Goal: Transaction & Acquisition: Purchase product/service

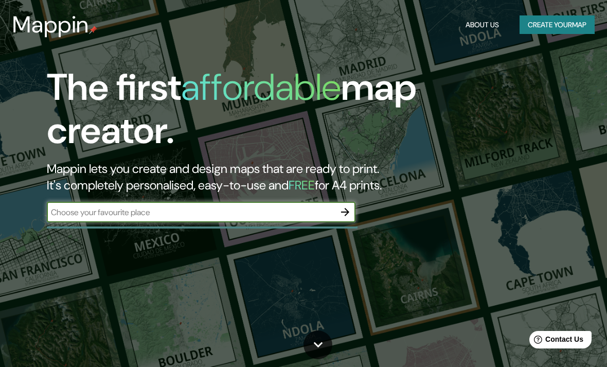
click at [348, 214] on icon "button" at bounding box center [345, 212] width 12 height 12
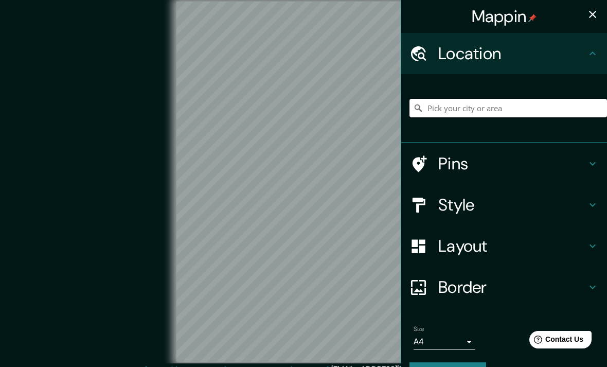
click at [475, 108] on input "Pick your city or area" at bounding box center [509, 108] width 198 height 19
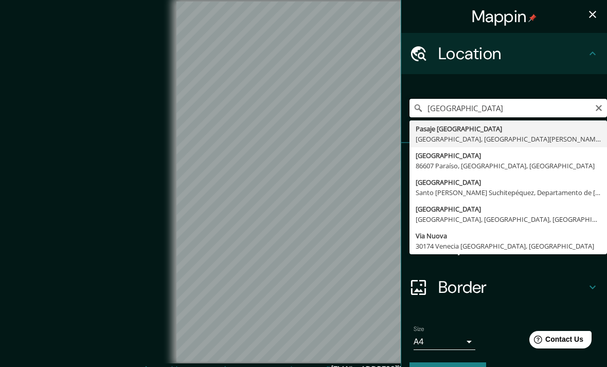
click at [599, 101] on input "[GEOGRAPHIC_DATA]" at bounding box center [509, 108] width 198 height 19
click at [593, 100] on input "CueNueva Venecia" at bounding box center [509, 108] width 198 height 19
click at [541, 109] on input "CueNueva Venecia" at bounding box center [509, 108] width 198 height 19
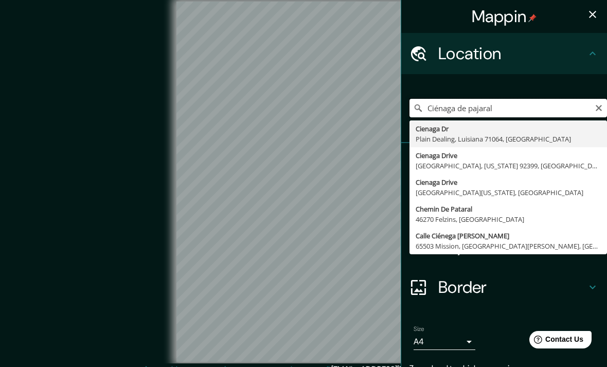
type input "Ciénaga de pajaral"
click at [591, 15] on icon "button" at bounding box center [593, 14] width 12 height 12
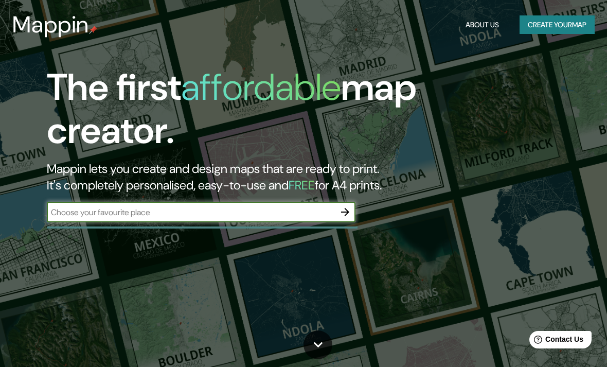
click at [344, 202] on button "button" at bounding box center [345, 212] width 21 height 21
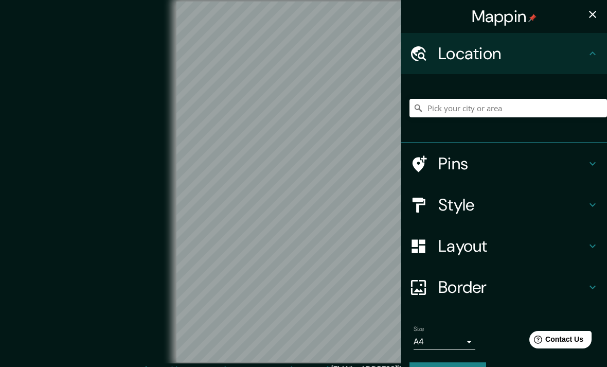
click at [449, 205] on h4 "Style" at bounding box center [512, 204] width 148 height 21
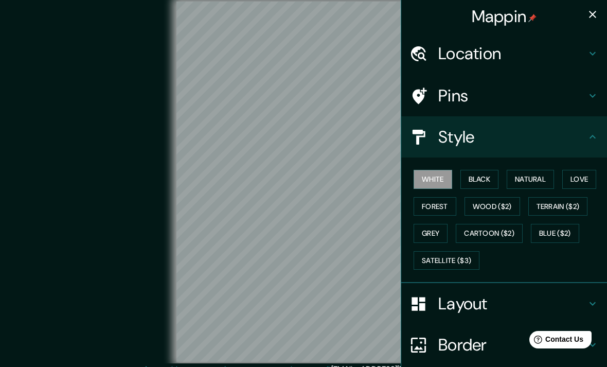
click at [481, 177] on button "Black" at bounding box center [479, 179] width 39 height 19
click at [441, 175] on button "White" at bounding box center [433, 179] width 39 height 19
click at [534, 182] on button "Natural" at bounding box center [530, 179] width 47 height 19
click at [590, 182] on button "Love" at bounding box center [579, 179] width 34 height 19
click at [445, 203] on button "Forest" at bounding box center [435, 206] width 43 height 19
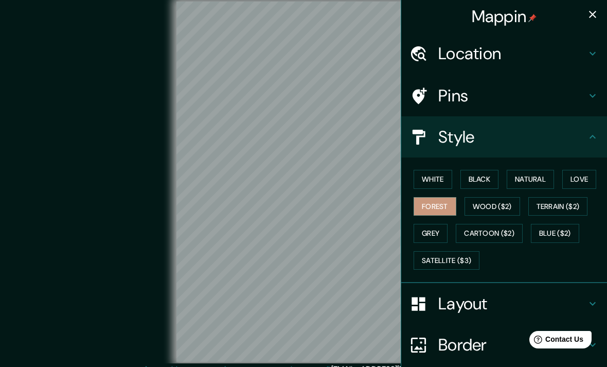
click at [425, 172] on button "White" at bounding box center [433, 179] width 39 height 19
click at [429, 197] on button "Forest" at bounding box center [435, 206] width 43 height 19
click at [434, 177] on button "White" at bounding box center [433, 179] width 39 height 19
click at [425, 186] on button "White" at bounding box center [433, 179] width 39 height 19
click at [428, 200] on button "Forest" at bounding box center [435, 206] width 43 height 19
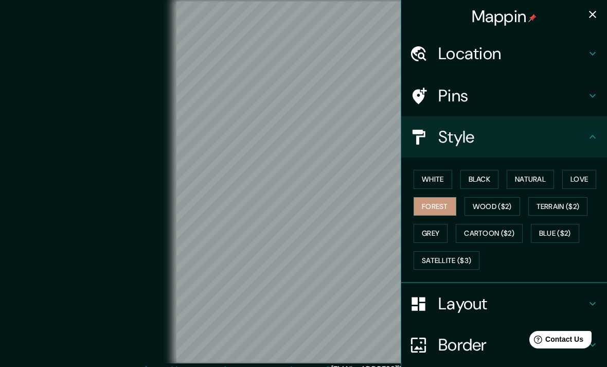
click at [424, 177] on button "White" at bounding box center [433, 179] width 39 height 19
click at [476, 183] on button "Black" at bounding box center [479, 179] width 39 height 19
click at [436, 343] on div at bounding box center [424, 345] width 29 height 18
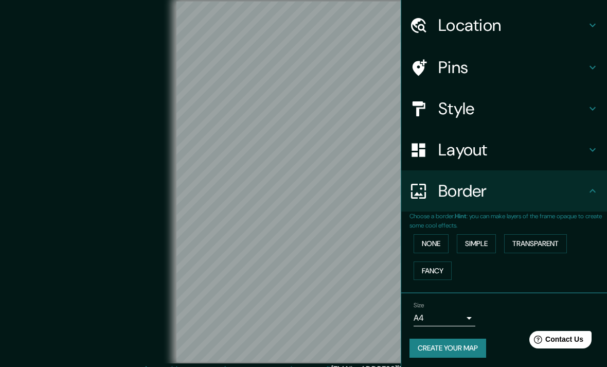
scroll to position [28, 0]
click at [432, 318] on body "Mappin Location Pins Style Layout Border Choose a border. Hint : you can make l…" at bounding box center [303, 183] width 607 height 367
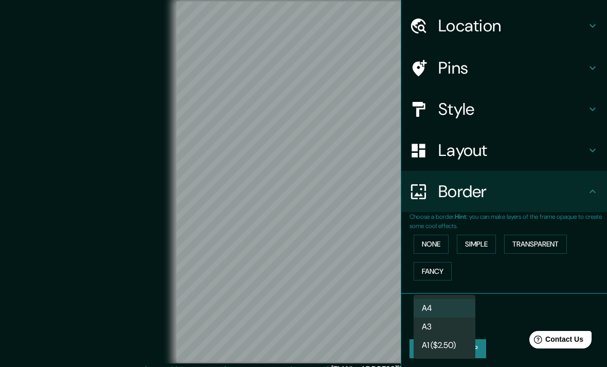
click at [433, 324] on li "A3" at bounding box center [445, 326] width 62 height 19
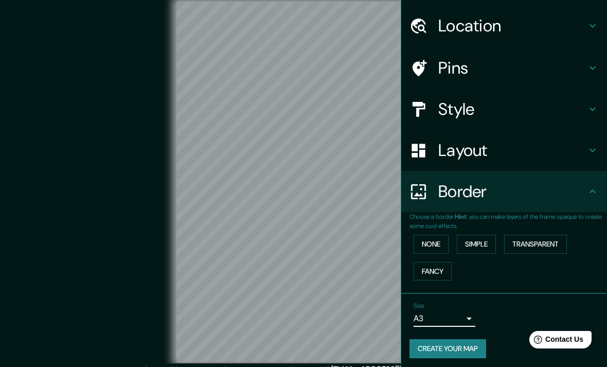
click at [420, 314] on body "Mappin Location Pins Style Layout Border Choose a border. Hint : you can make l…" at bounding box center [303, 183] width 607 height 367
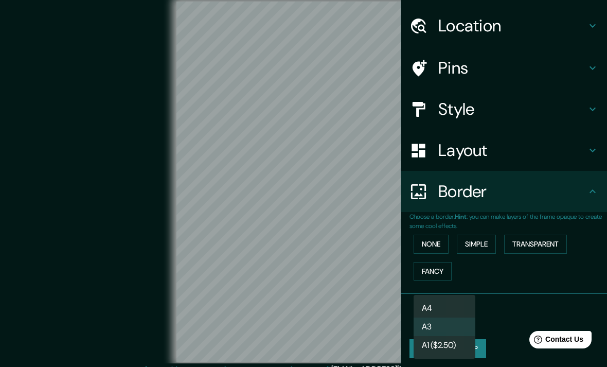
click at [429, 305] on li "A4" at bounding box center [445, 308] width 62 height 19
type input "single"
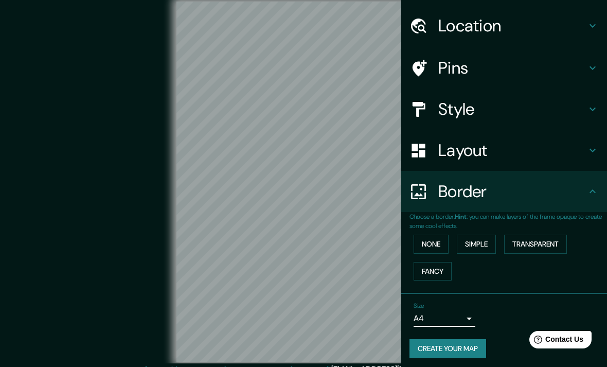
click at [439, 343] on button "Create your map" at bounding box center [448, 348] width 77 height 19
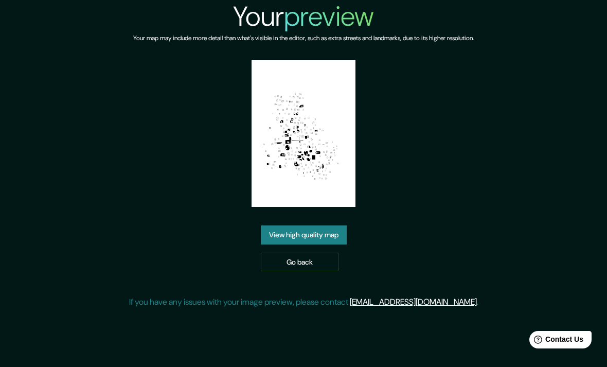
click at [279, 244] on link "View high quality map" at bounding box center [304, 234] width 86 height 19
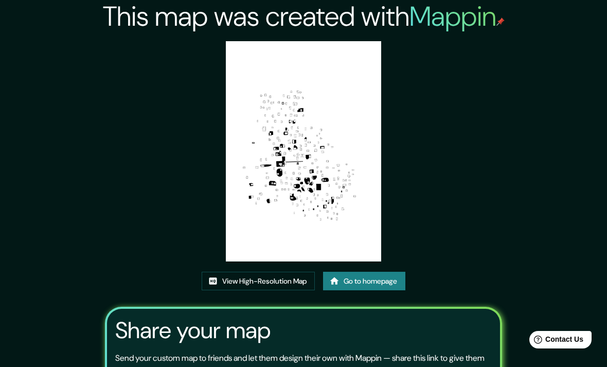
click at [265, 291] on link "View High-Resolution Map" at bounding box center [258, 281] width 113 height 19
